Goal: Task Accomplishment & Management: Use online tool/utility

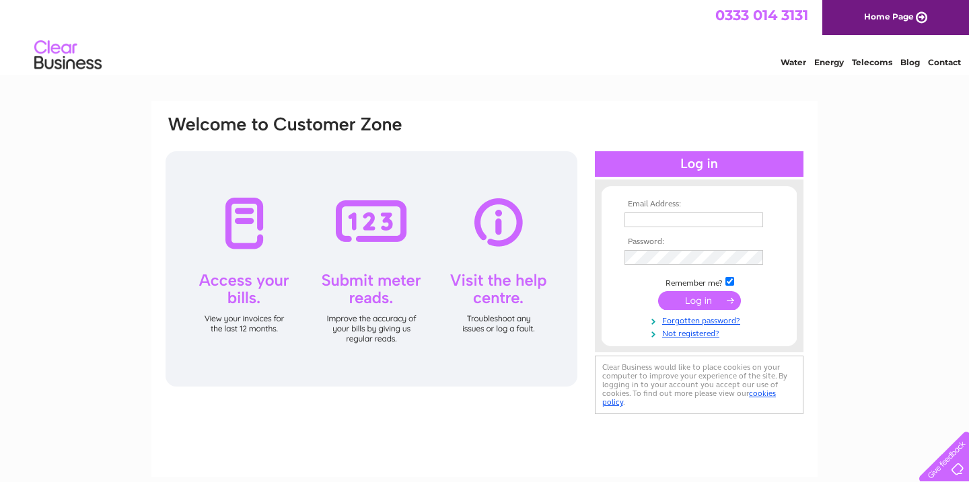
click at [702, 220] on input "text" at bounding box center [693, 220] width 139 height 15
type input "raeburnautos109@gmail.com"
click at [704, 301] on input "submit" at bounding box center [699, 302] width 83 height 19
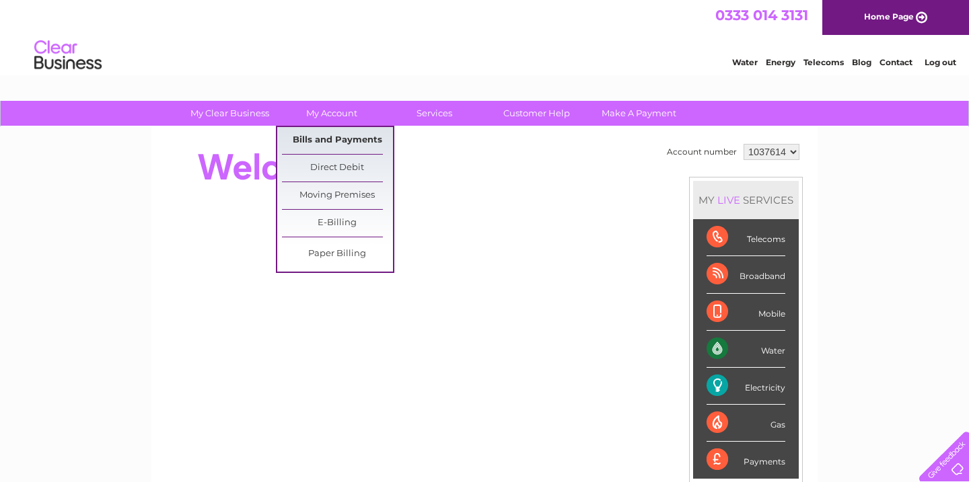
click at [332, 137] on link "Bills and Payments" at bounding box center [337, 140] width 111 height 27
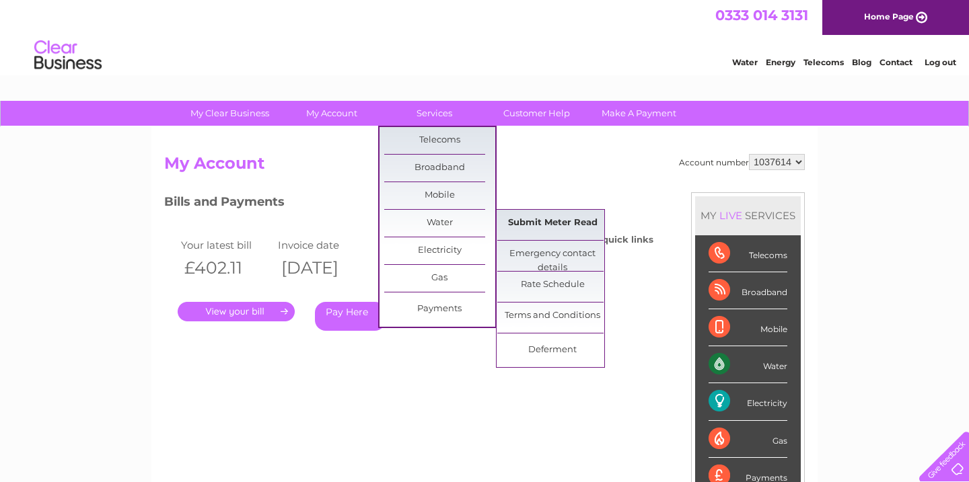
click at [542, 221] on link "Submit Meter Read" at bounding box center [552, 223] width 111 height 27
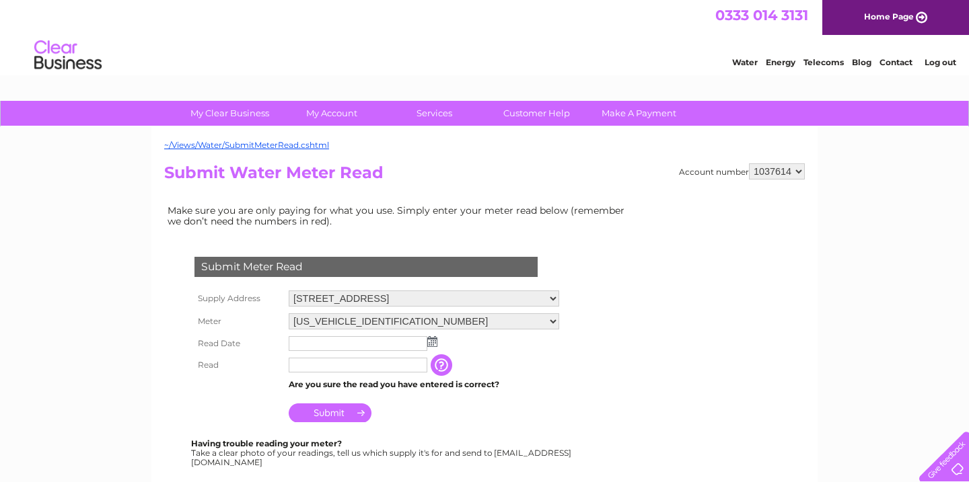
click at [429, 342] on img at bounding box center [432, 341] width 10 height 11
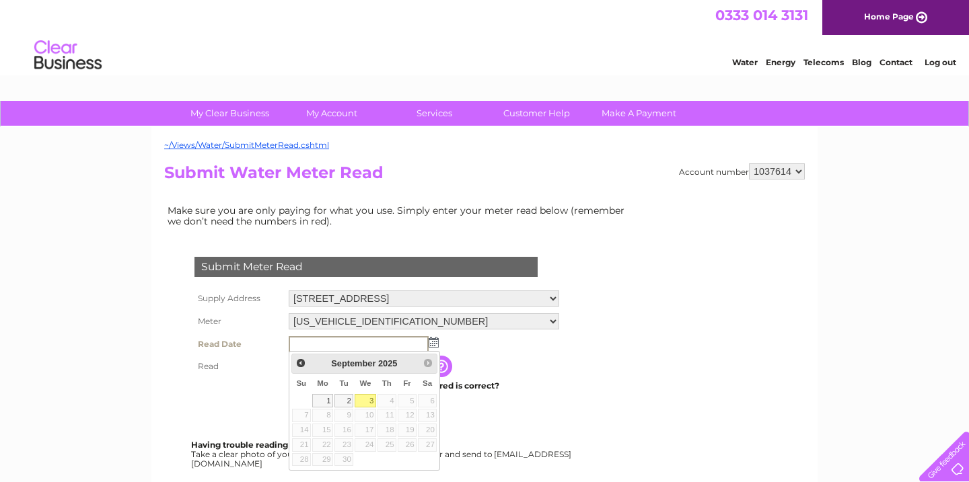
click at [371, 399] on link "3" at bounding box center [366, 400] width 22 height 13
type input "2025/09/03"
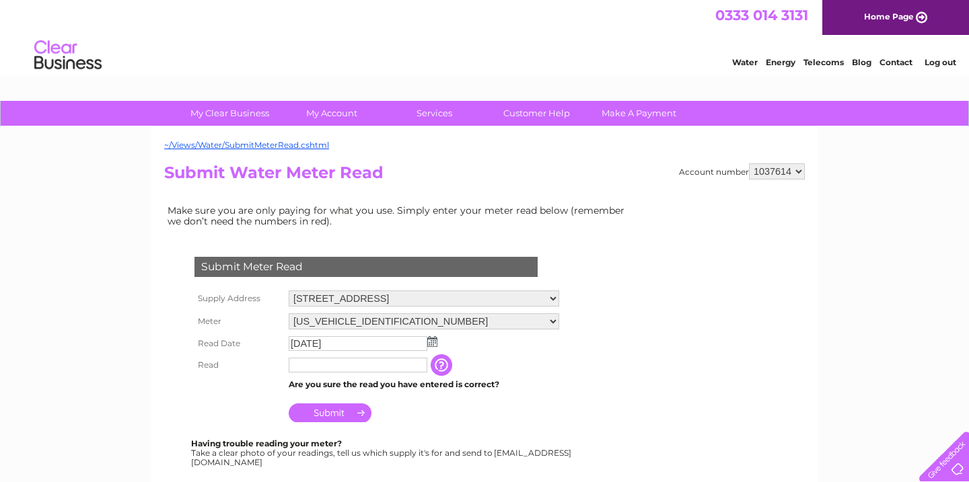
click at [330, 367] on input "text" at bounding box center [358, 365] width 139 height 15
click at [324, 369] on input "00099" at bounding box center [359, 366] width 140 height 16
click at [443, 365] on input "button" at bounding box center [444, 366] width 24 height 22
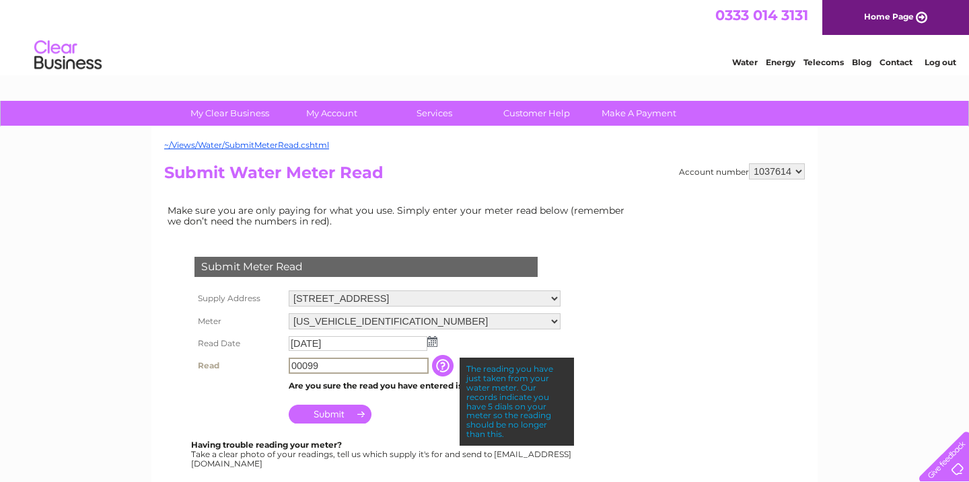
click at [328, 364] on input "00099" at bounding box center [359, 366] width 140 height 16
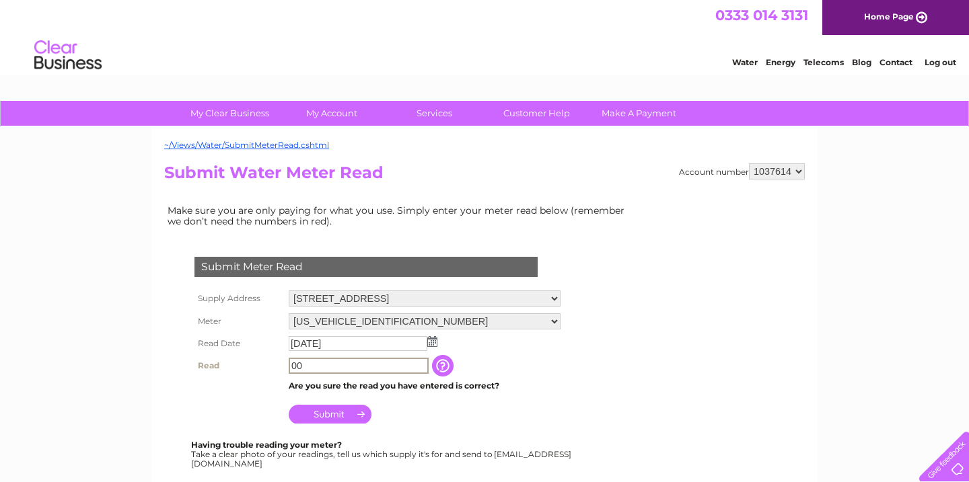
type input "0"
click at [313, 368] on input "text" at bounding box center [359, 366] width 140 height 16
type input "00099"
click at [322, 416] on input "Submit" at bounding box center [330, 413] width 83 height 19
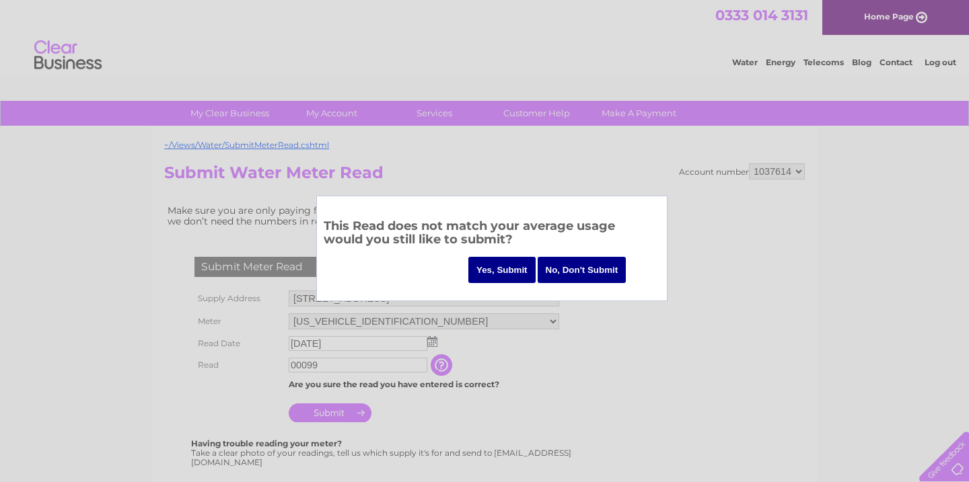
click at [507, 266] on input "Yes, Submit" at bounding box center [501, 270] width 67 height 26
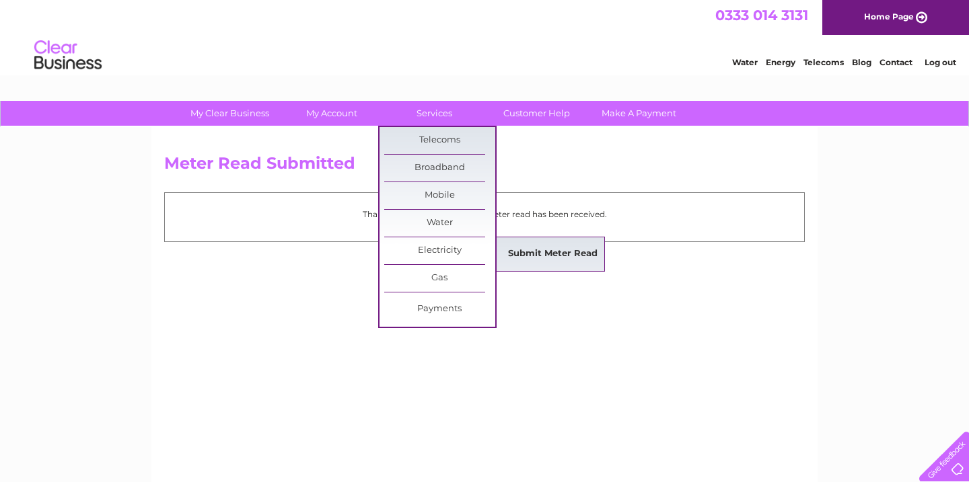
click at [539, 251] on link "Submit Meter Read" at bounding box center [552, 254] width 111 height 27
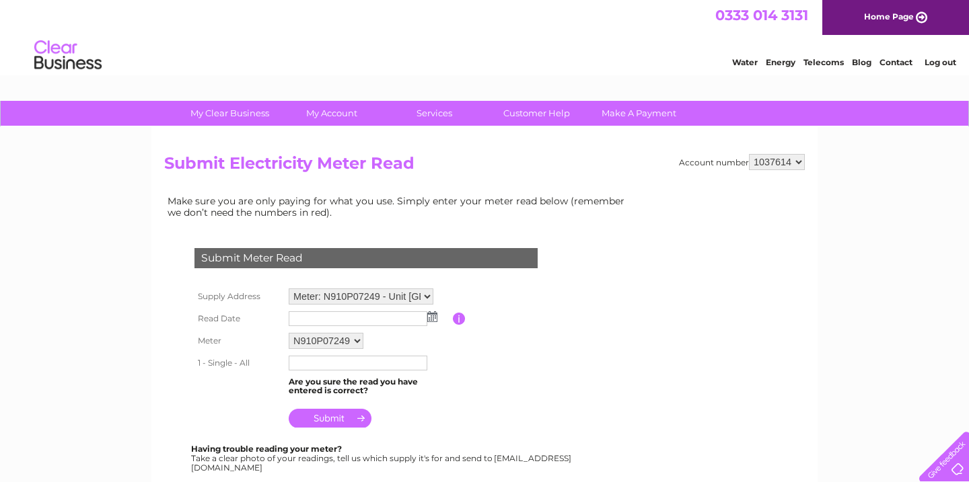
click at [433, 312] on img at bounding box center [432, 316] width 10 height 11
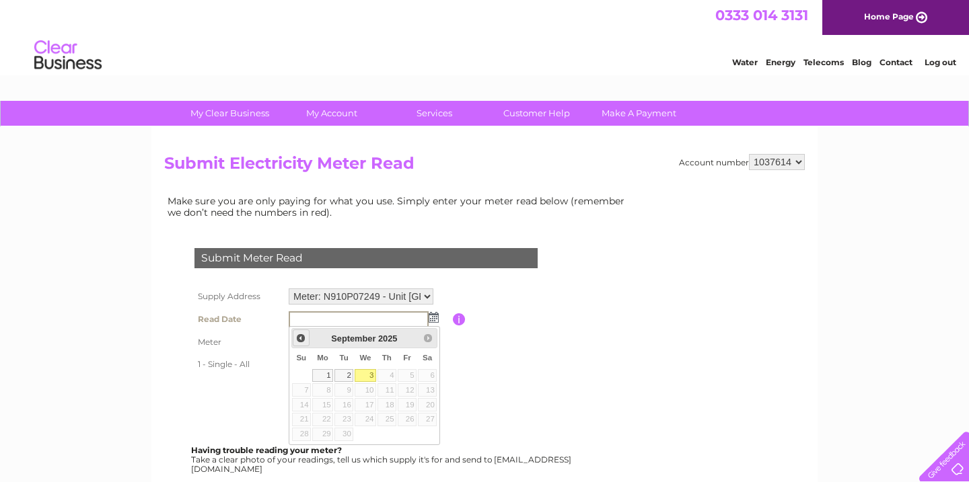
click at [300, 338] on span "Prev" at bounding box center [300, 338] width 11 height 11
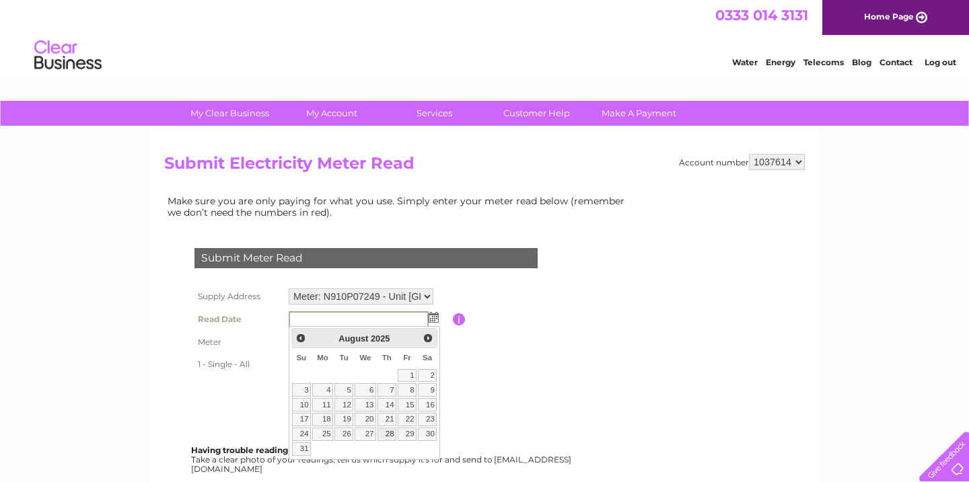
click at [392, 431] on link "28" at bounding box center [386, 434] width 19 height 13
type input "2025/08/28"
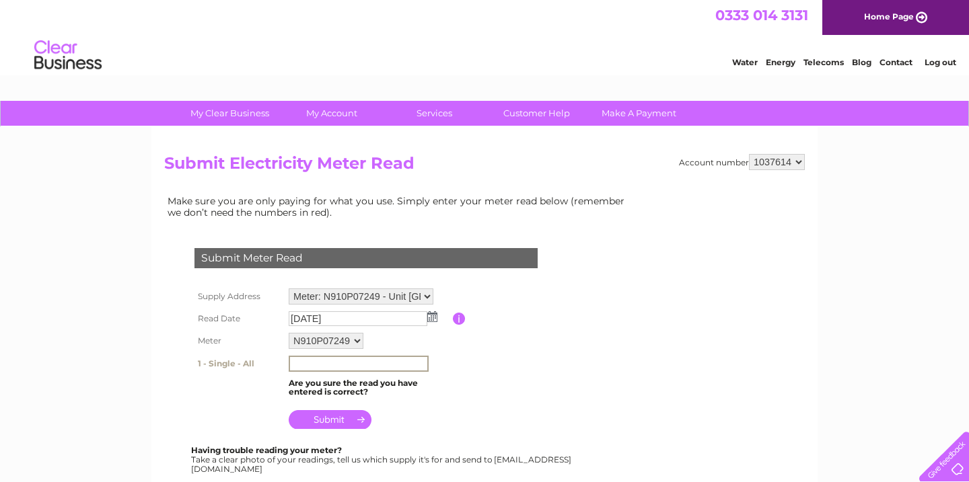
click at [322, 365] on input "text" at bounding box center [359, 364] width 140 height 16
type input "076627"
click at [334, 416] on input "submit" at bounding box center [330, 418] width 83 height 19
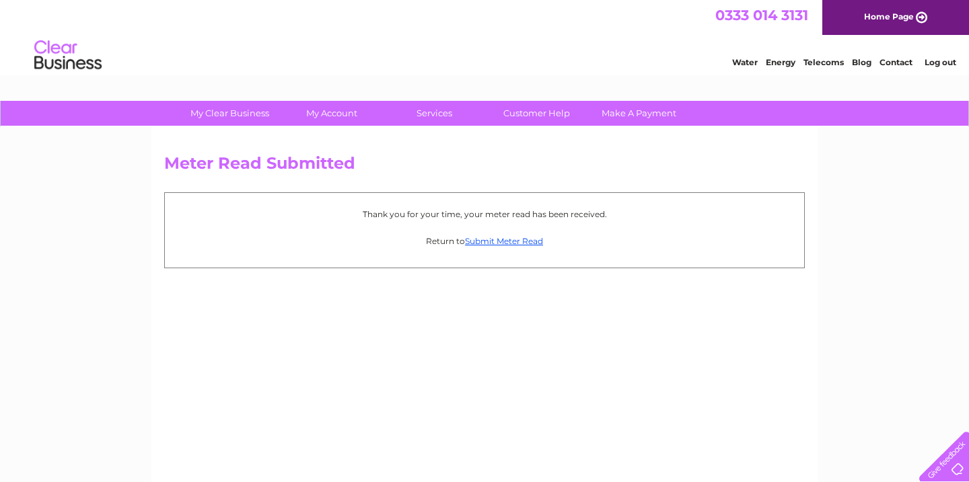
click at [937, 61] on link "Log out" at bounding box center [940, 62] width 32 height 10
